Goal: Information Seeking & Learning: Check status

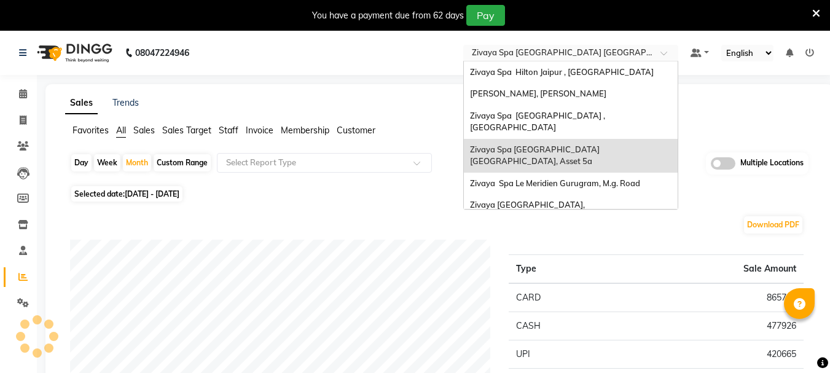
click at [528, 53] on input "text" at bounding box center [558, 54] width 178 height 12
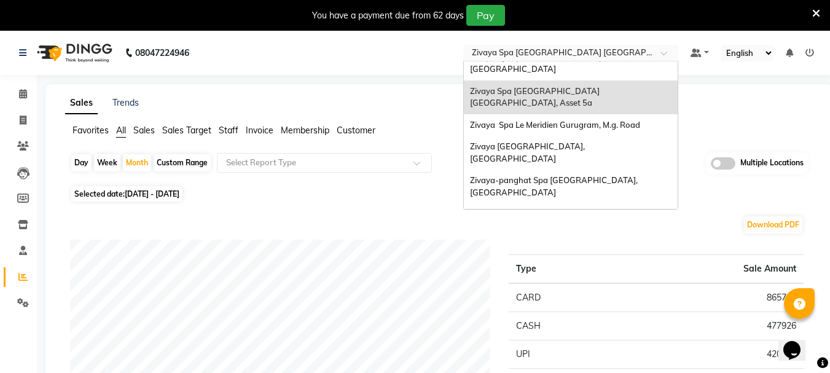
scroll to position [123, 0]
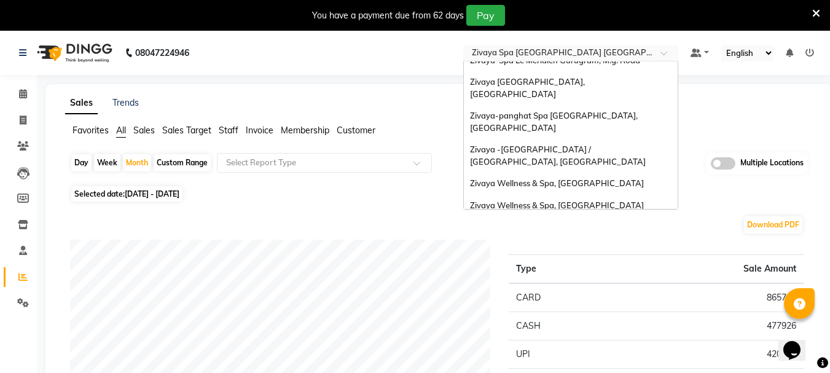
click at [597, 216] on div "The Qalm Spa, Meghdoot Garden" at bounding box center [571, 227] width 214 height 22
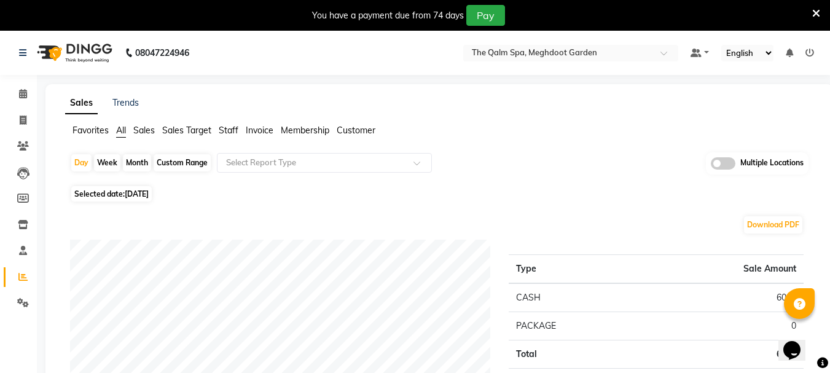
click at [173, 167] on div "Custom Range" at bounding box center [182, 162] width 57 height 17
select select "9"
select select "2025"
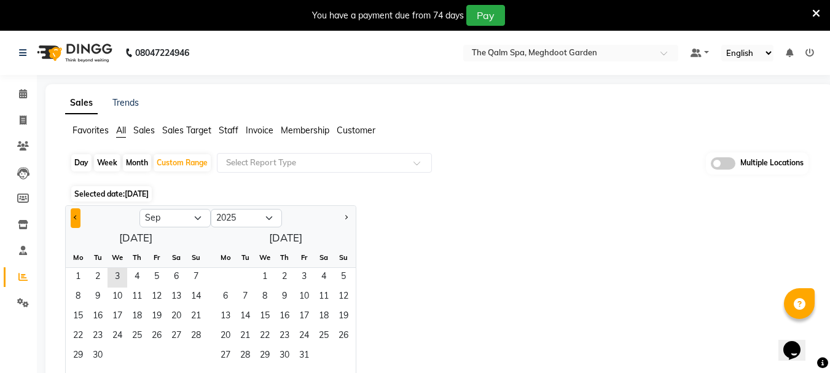
click at [74, 220] on button "Previous month" at bounding box center [76, 218] width 10 height 20
select select "8"
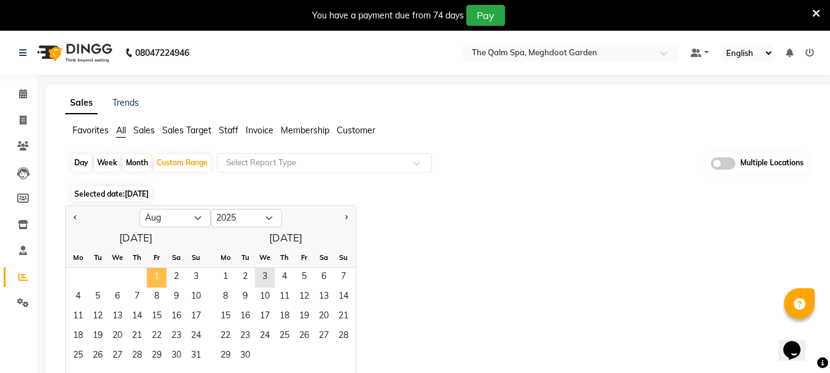
click at [157, 272] on span "1" at bounding box center [157, 278] width 20 height 20
click at [197, 358] on span "31" at bounding box center [196, 357] width 20 height 20
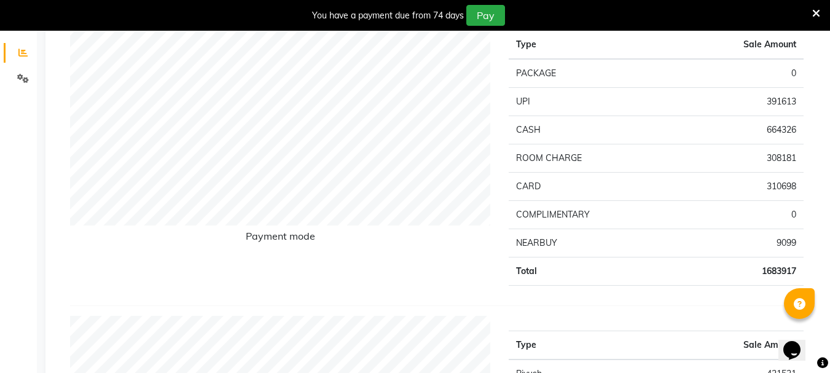
scroll to position [246, 0]
